Goal: Information Seeking & Learning: Find specific fact

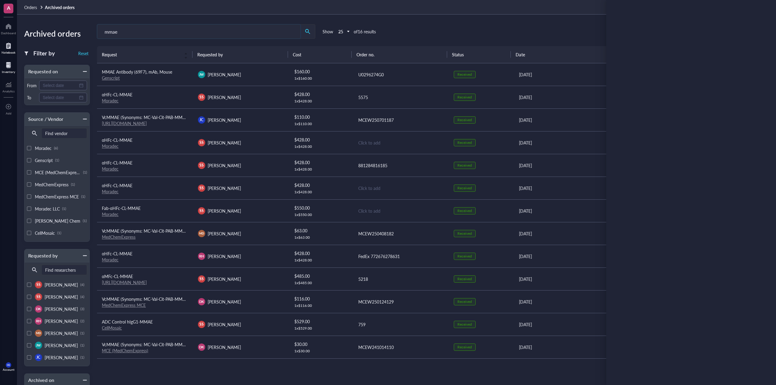
drag, startPoint x: 168, startPoint y: 38, endPoint x: 0, endPoint y: 54, distance: 168.7
click at [0, 54] on div "A Dashboard Notebook Inventory Analytics To pick up a draggable item, press the…" at bounding box center [388, 192] width 776 height 385
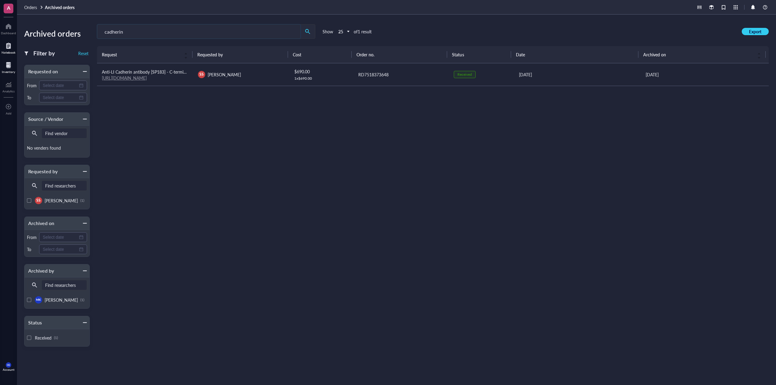
type input "cadherin"
drag, startPoint x: 167, startPoint y: 28, endPoint x: 81, endPoint y: 40, distance: 86.9
click at [81, 40] on div "Archived orders Filter by Reset Requested on From To Source / Vendor Find vendo…" at bounding box center [396, 200] width 759 height 371
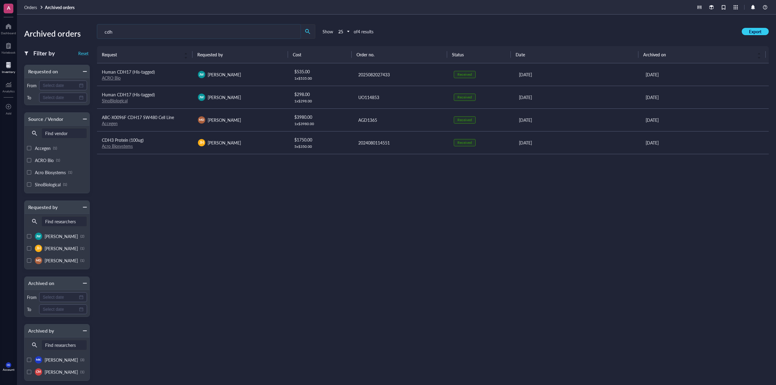
type input "cdh"
click at [150, 70] on span "Human CDH17 (His-tagged)" at bounding box center [128, 72] width 53 height 6
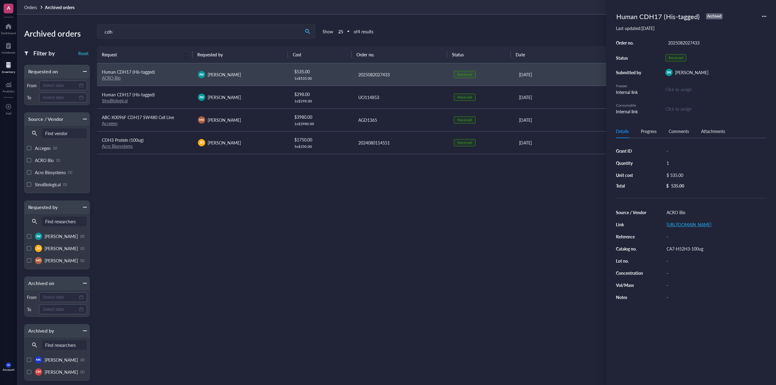
click at [682, 226] on link "[URL][DOMAIN_NAME]" at bounding box center [688, 225] width 45 height 6
